Goal: Find specific page/section: Find specific page/section

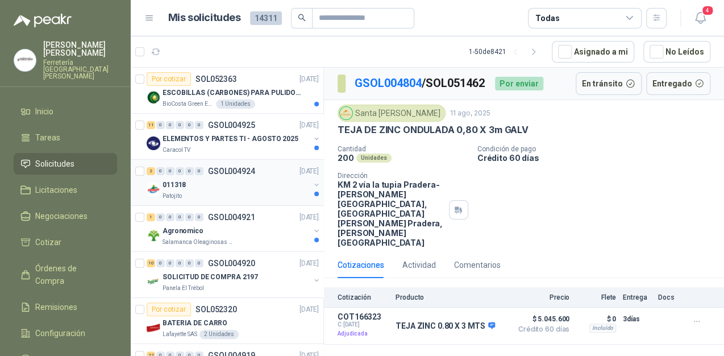
click at [243, 183] on div "011318" at bounding box center [235, 185] width 147 height 14
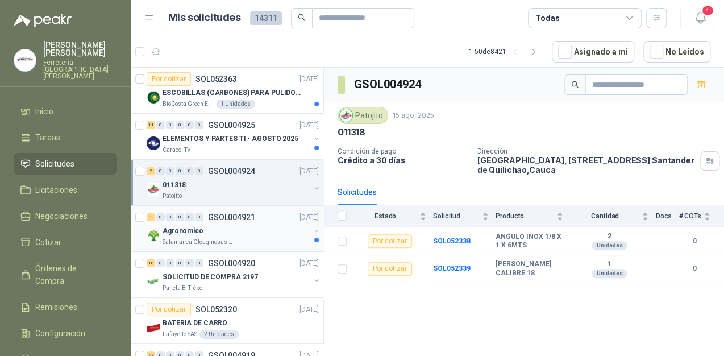
click at [241, 237] on div "Salamanca Oleaginosas SAS" at bounding box center [235, 241] width 147 height 9
